Goal: Task Accomplishment & Management: Use online tool/utility

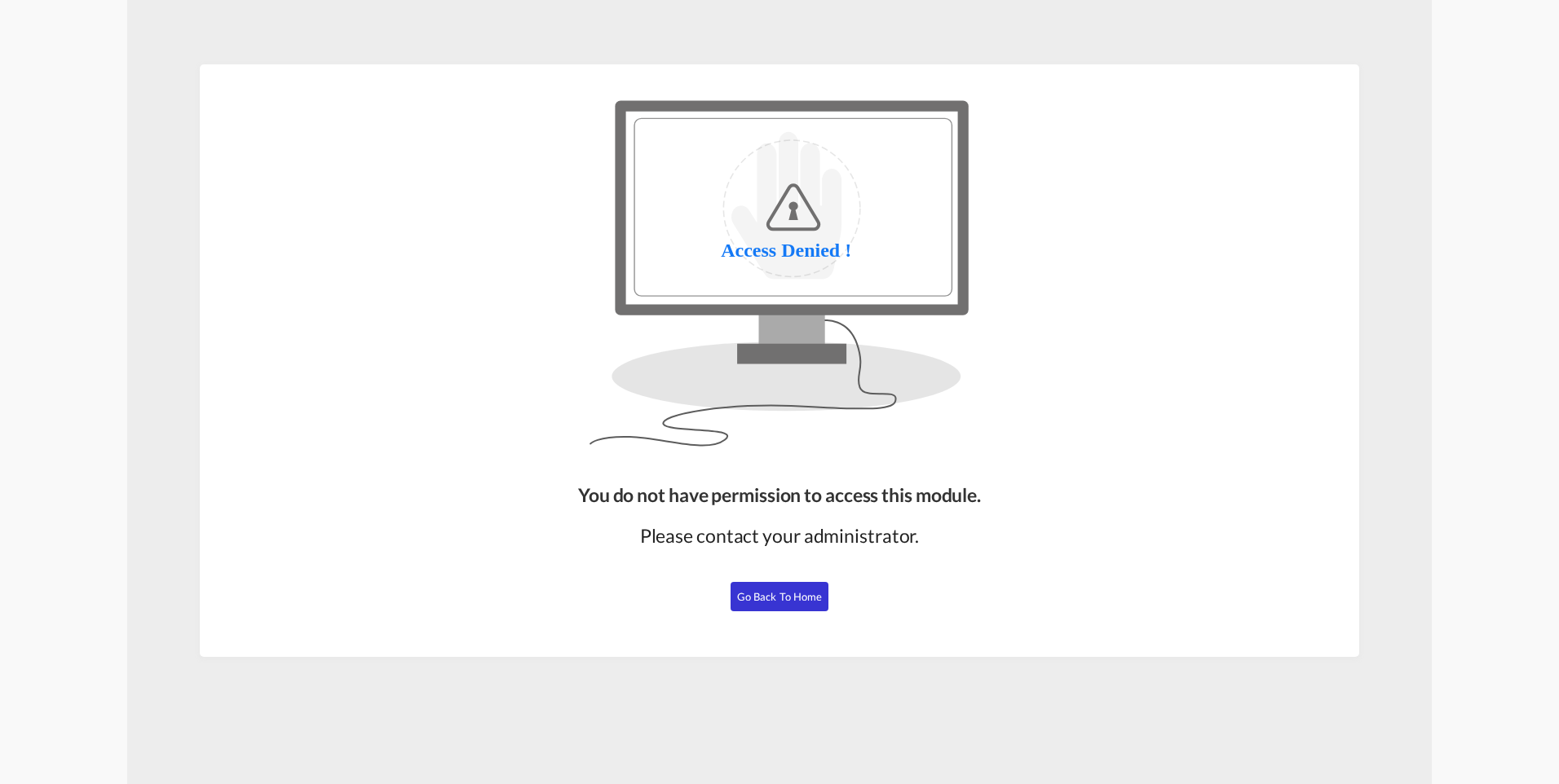
click at [788, 605] on button "Go Back to Home" at bounding box center [780, 596] width 98 height 29
